Goal: Task Accomplishment & Management: Use online tool/utility

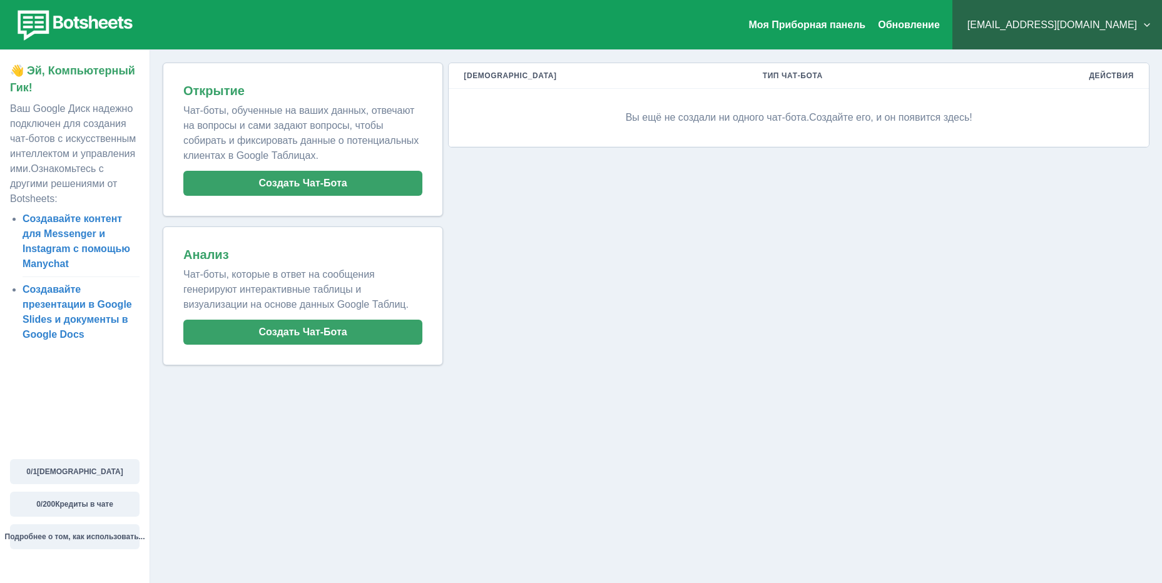
click at [779, 126] on p "Вы ещё не создали ни одного чат-бота. Создайте его, и он появится здесь!" at bounding box center [799, 118] width 670 height 38
click at [946, 111] on p "Вы ещё не создали ни одного чат-бота. Создайте его, и он появится здесь!" at bounding box center [799, 118] width 670 height 38
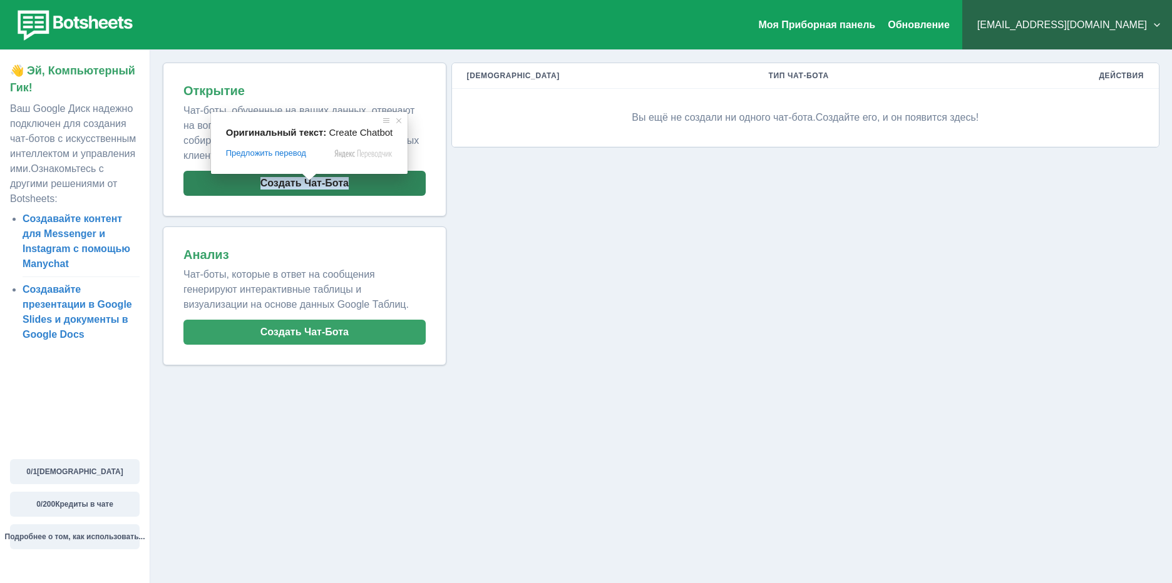
click at [303, 181] on span at bounding box center [309, 177] width 16 height 8
click at [257, 188] on button "Создать Чат-Бота" at bounding box center [304, 183] width 242 height 25
click at [277, 182] on ya-tr-span "Создать Чат-Бота" at bounding box center [304, 183] width 88 height 12
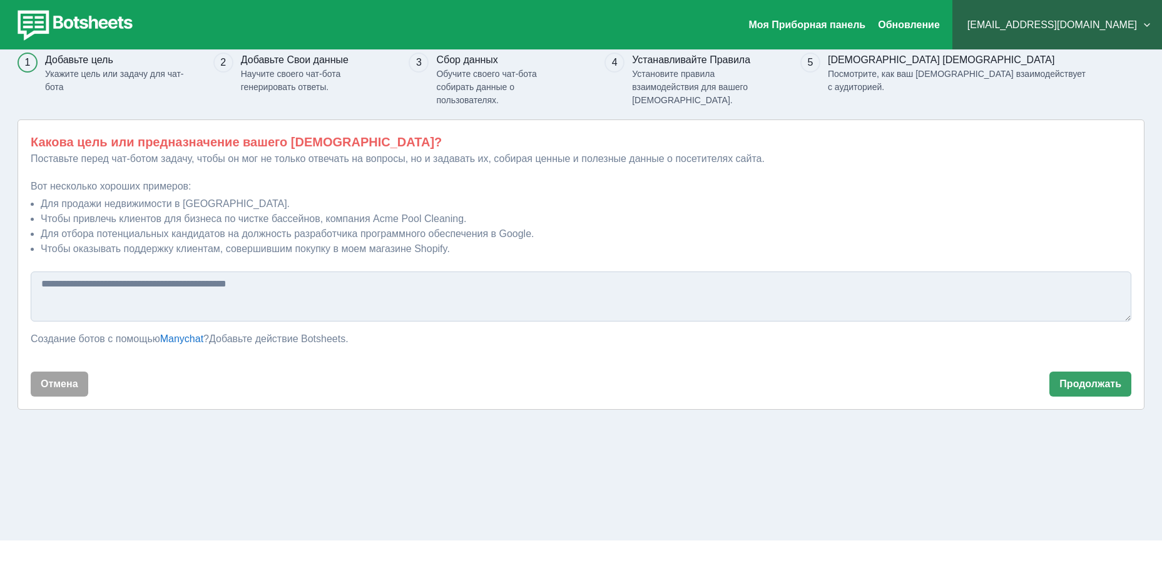
scroll to position [72, 0]
